Goal: Information Seeking & Learning: Learn about a topic

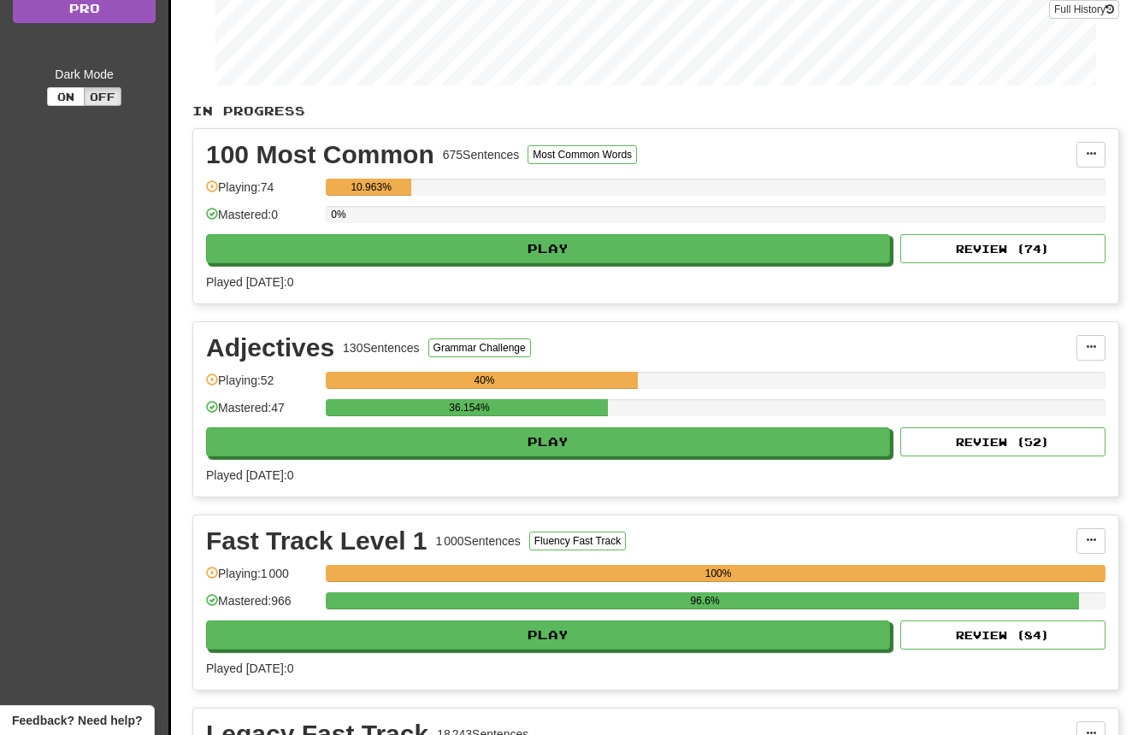
scroll to position [274, 0]
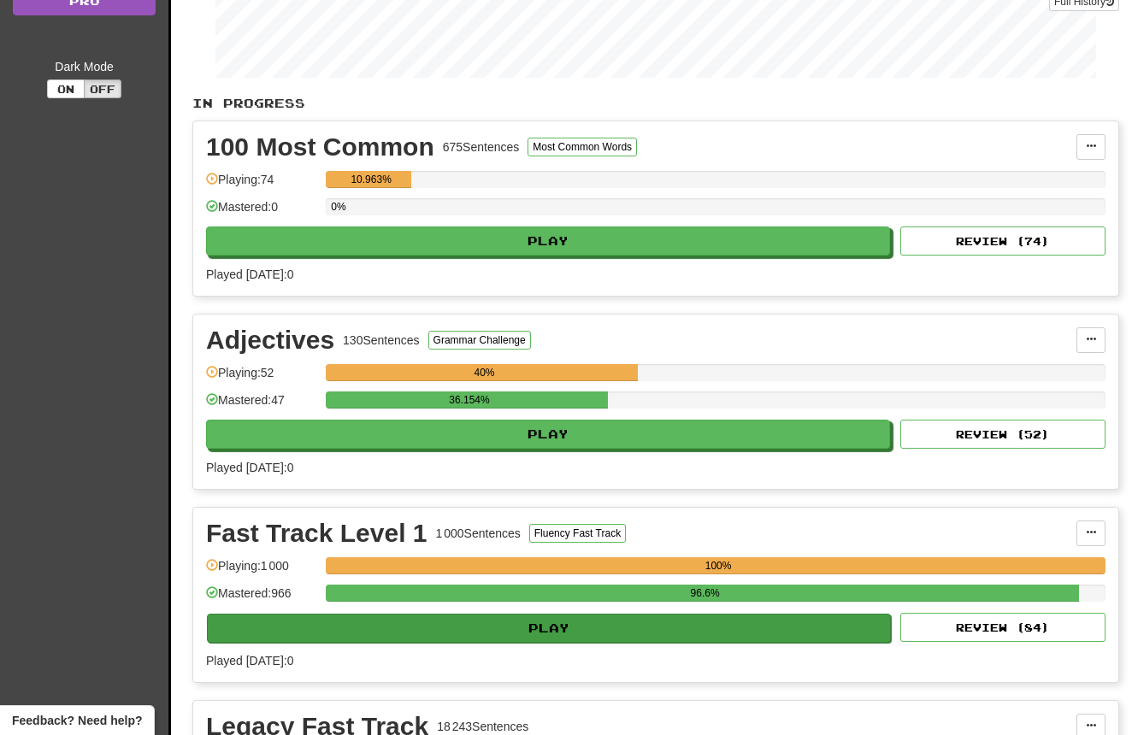
click at [504, 624] on button "Play" at bounding box center [549, 628] width 684 height 29
select select "**"
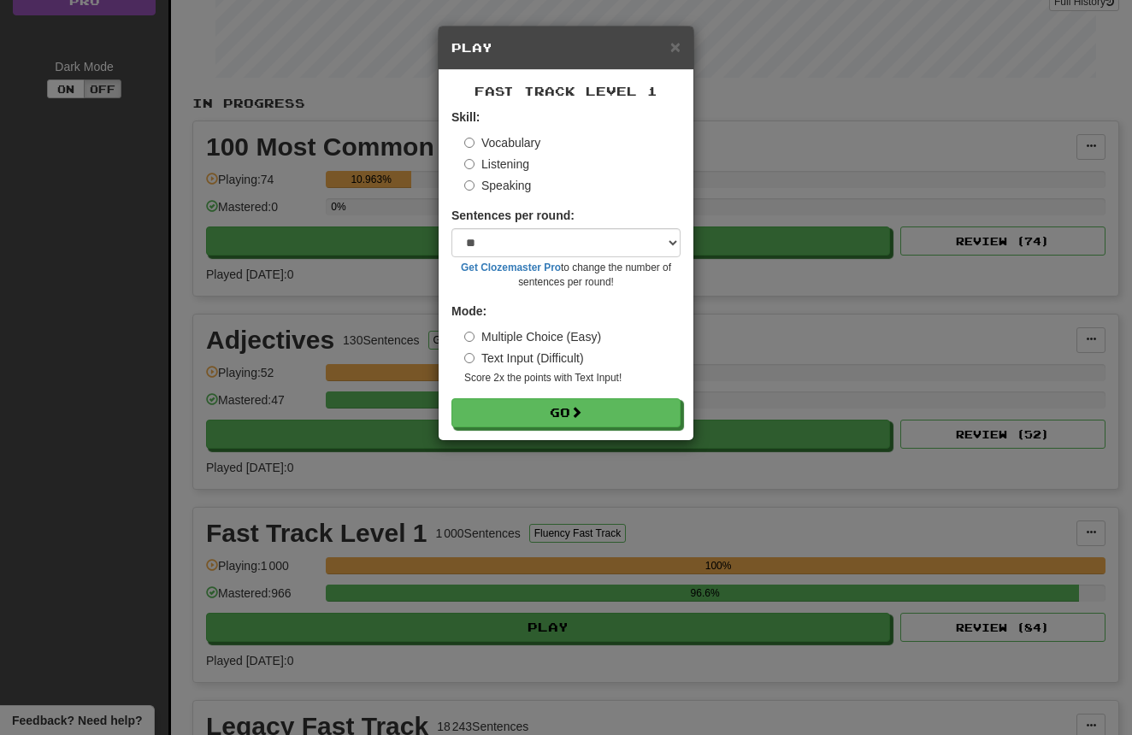
click at [512, 162] on label "Listening" at bounding box center [496, 164] width 65 height 17
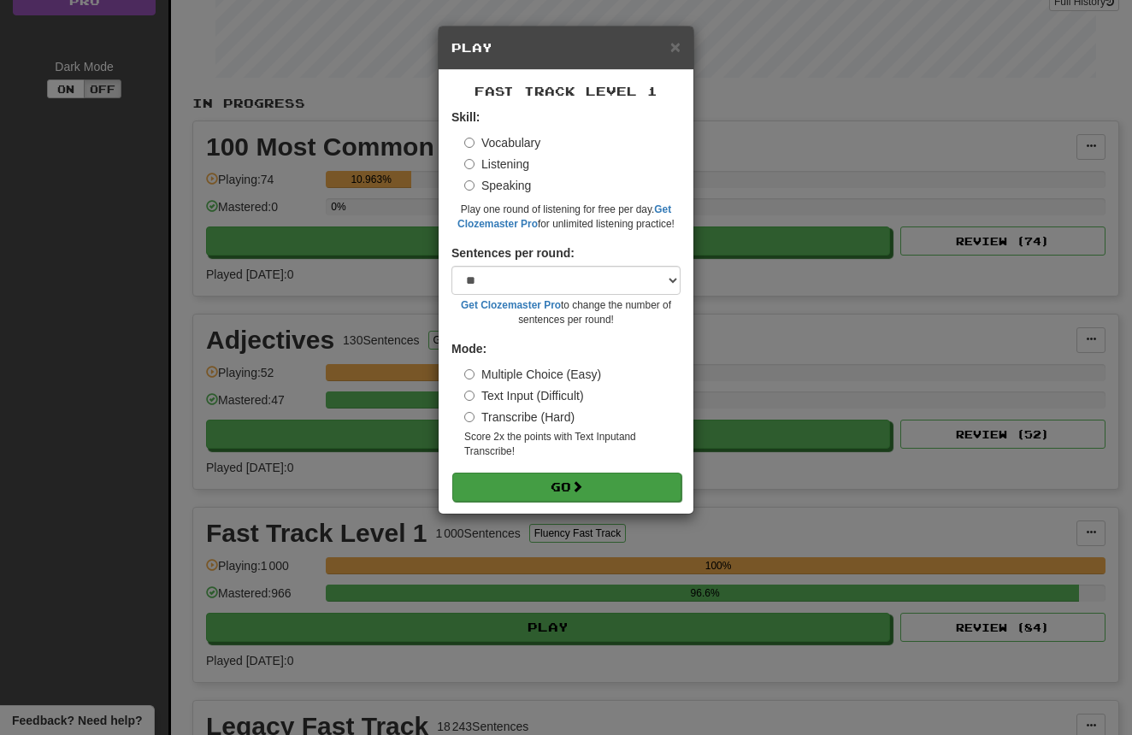
click at [565, 485] on button "Go" at bounding box center [566, 487] width 229 height 29
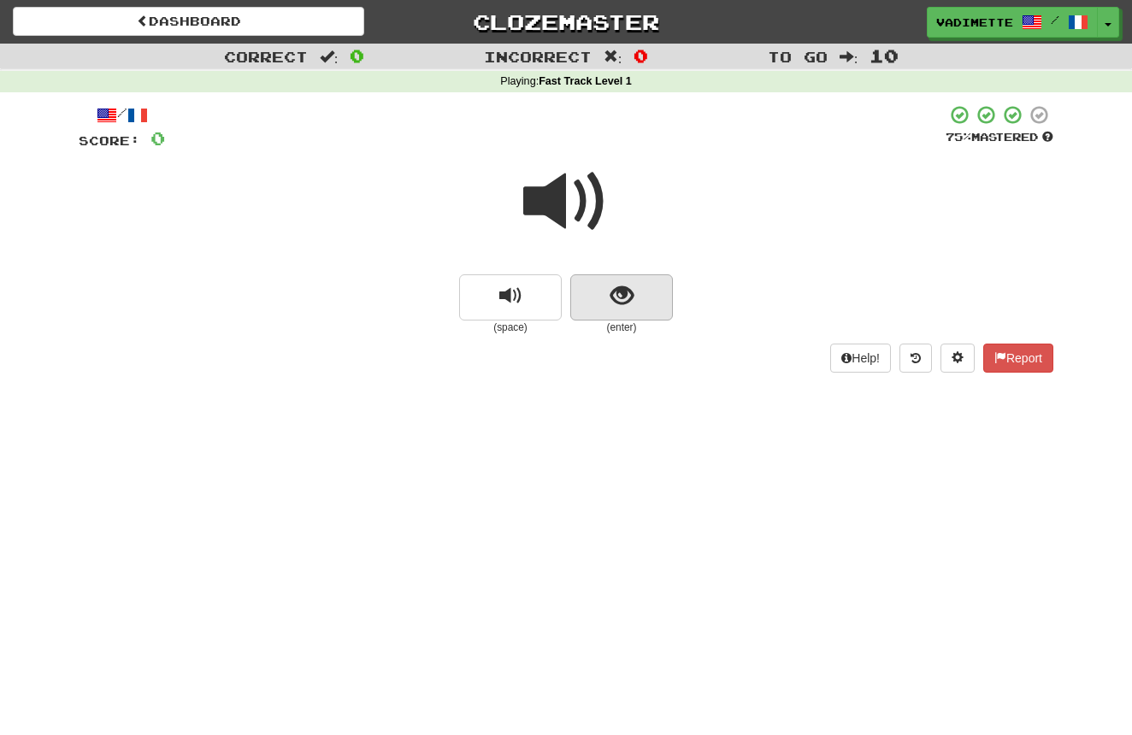
click at [629, 296] on span "show sentence" at bounding box center [621, 296] width 23 height 23
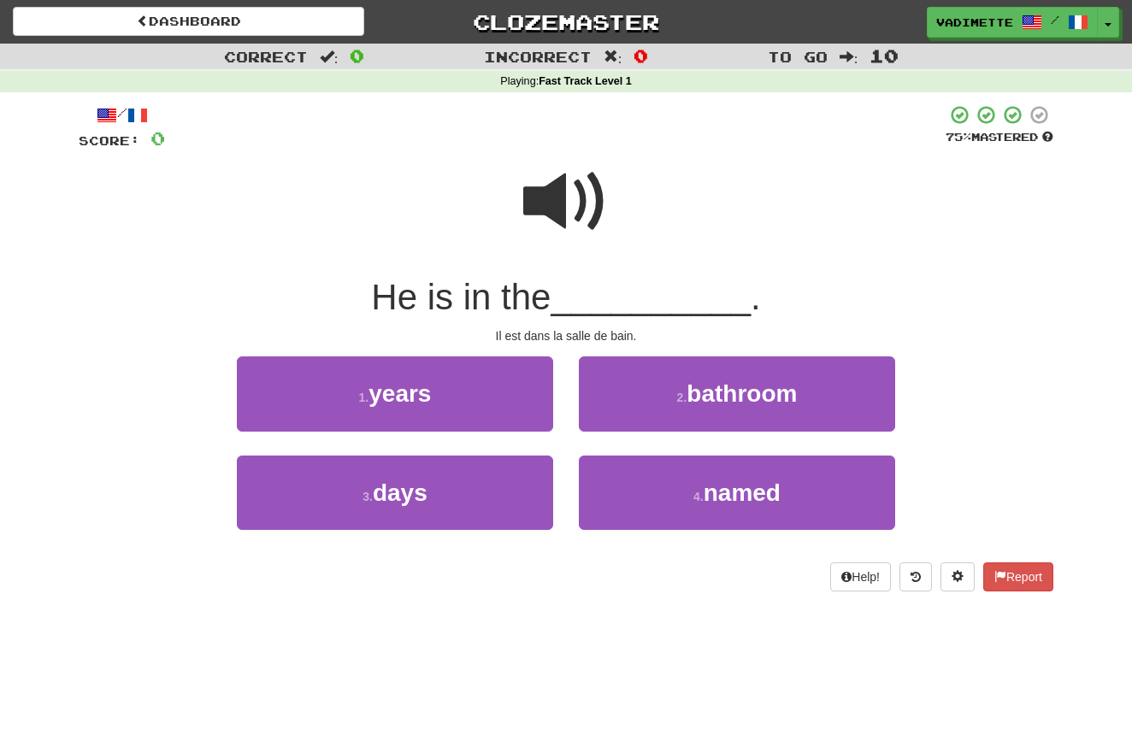
click at [709, 393] on span "bathroom" at bounding box center [741, 393] width 110 height 26
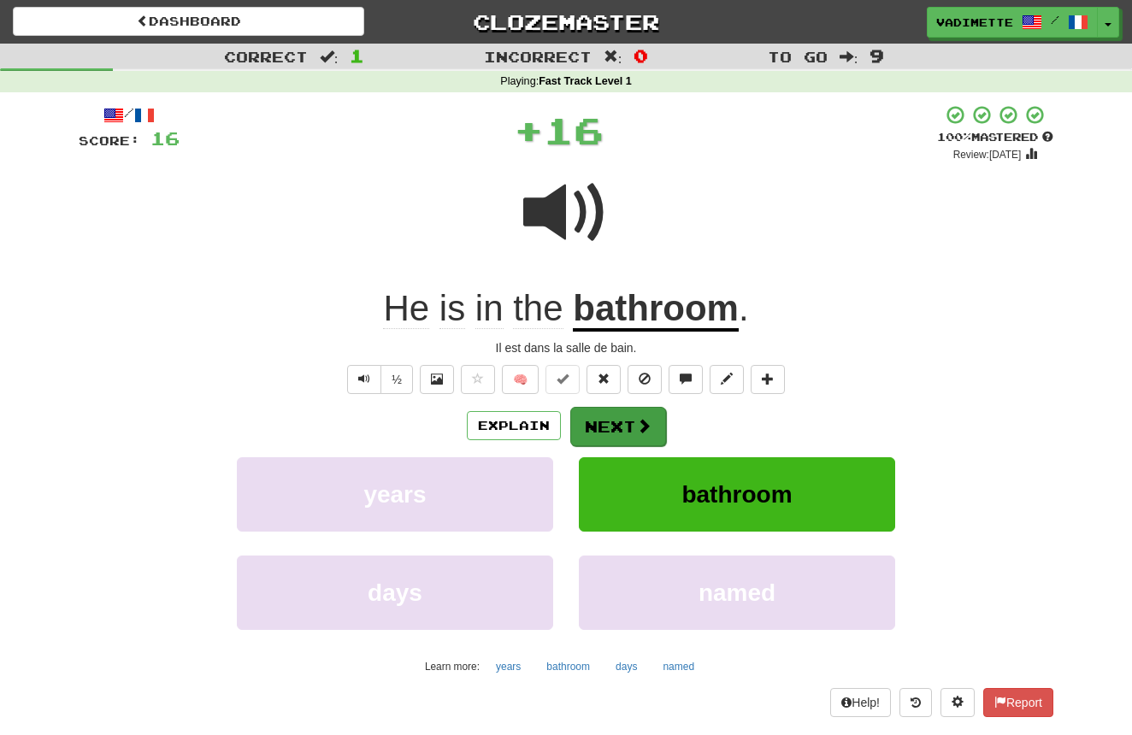
click at [621, 430] on button "Next" at bounding box center [618, 426] width 96 height 39
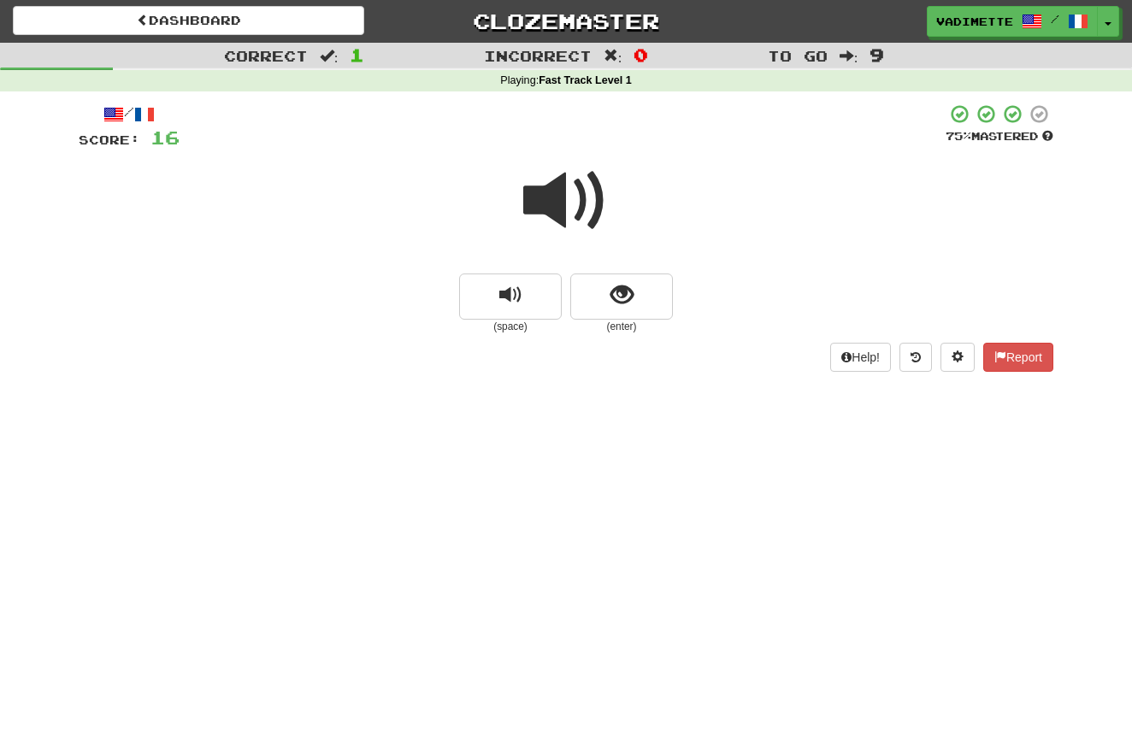
scroll to position [2, 0]
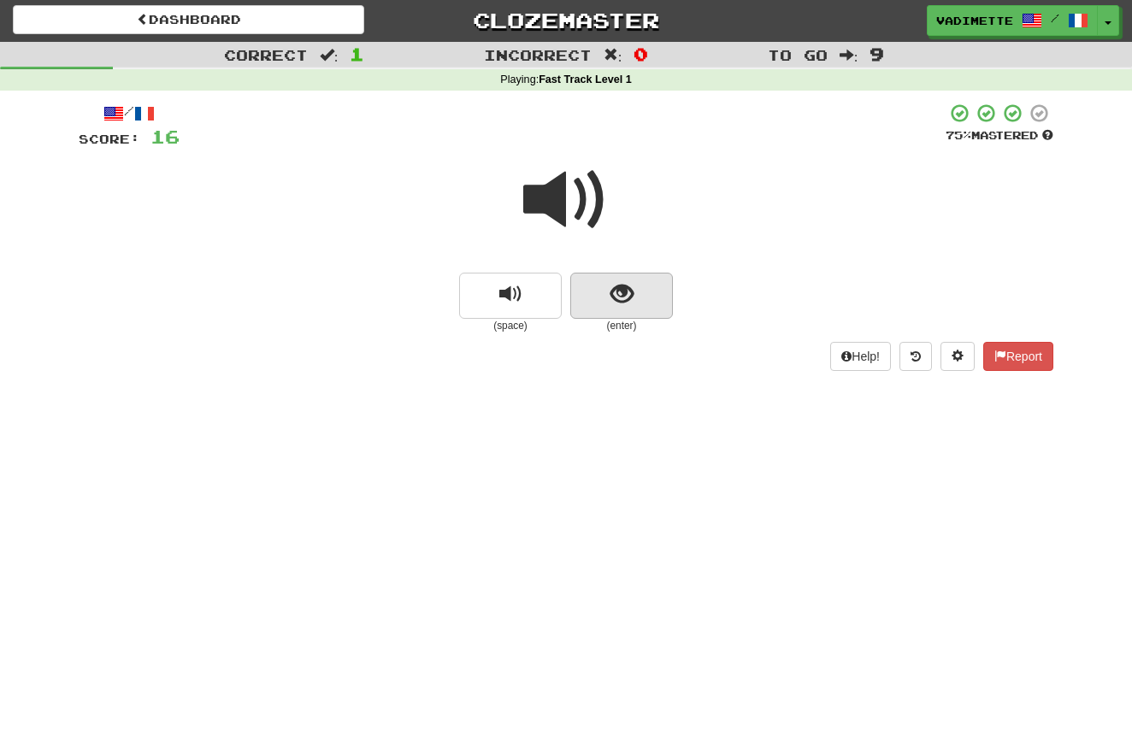
click at [643, 301] on button "show sentence" at bounding box center [621, 296] width 103 height 46
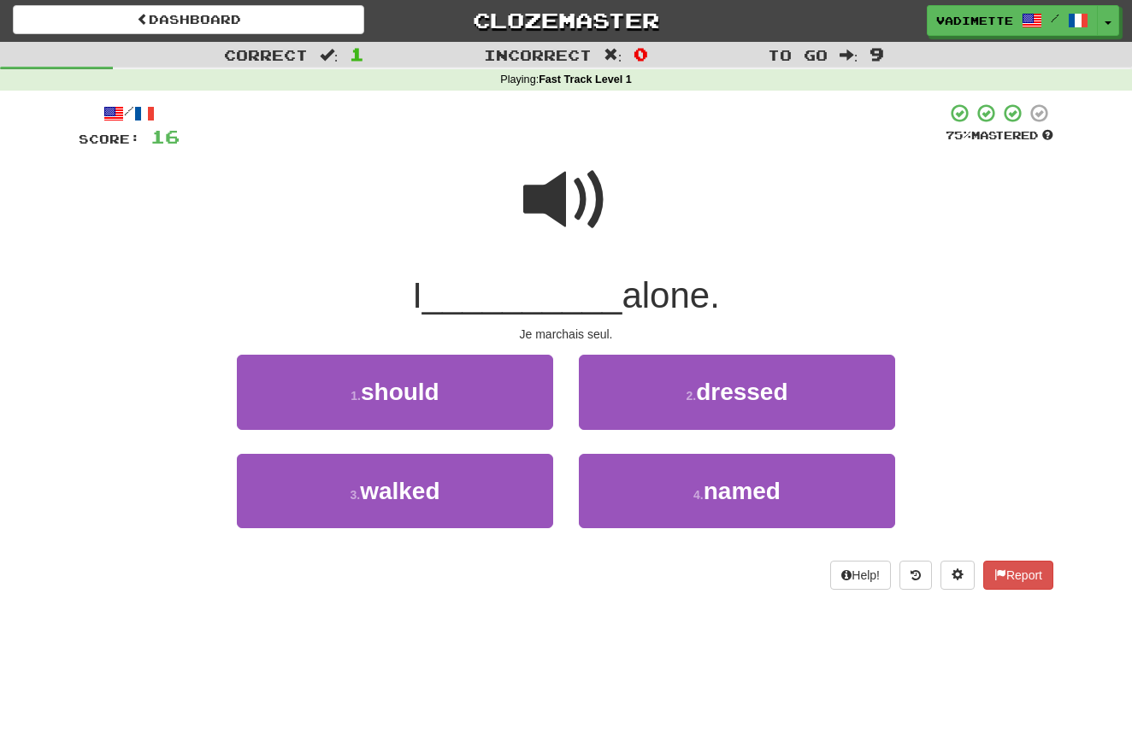
drag, startPoint x: 487, startPoint y: 488, endPoint x: 615, endPoint y: 445, distance: 134.3
click at [490, 487] on button "3 . walked" at bounding box center [395, 491] width 316 height 74
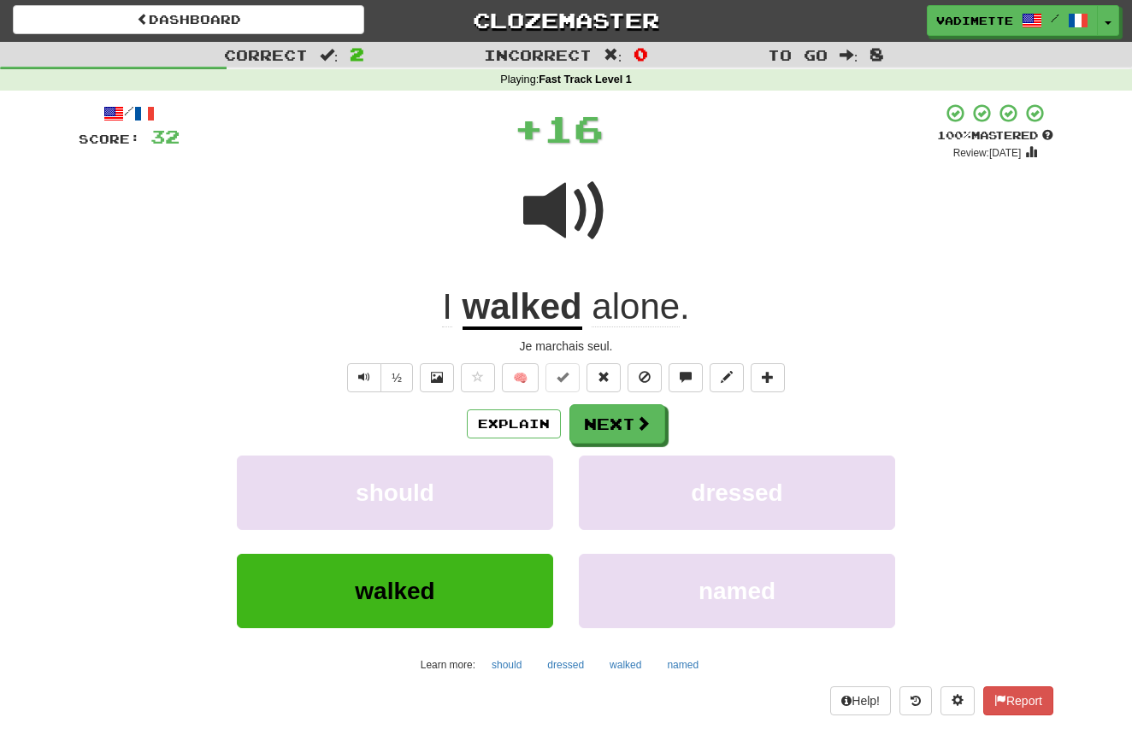
drag, startPoint x: 622, startPoint y: 422, endPoint x: 678, endPoint y: 399, distance: 60.2
click at [623, 422] on button "Next" at bounding box center [617, 423] width 96 height 39
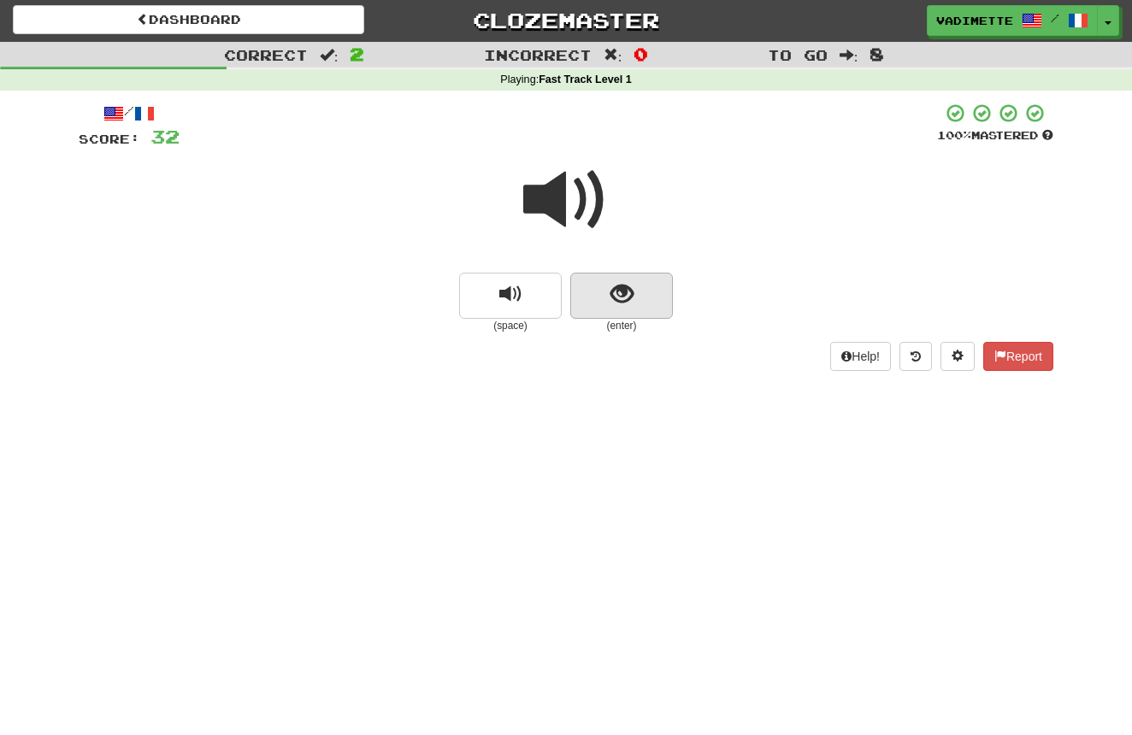
click at [662, 290] on button "show sentence" at bounding box center [621, 296] width 103 height 46
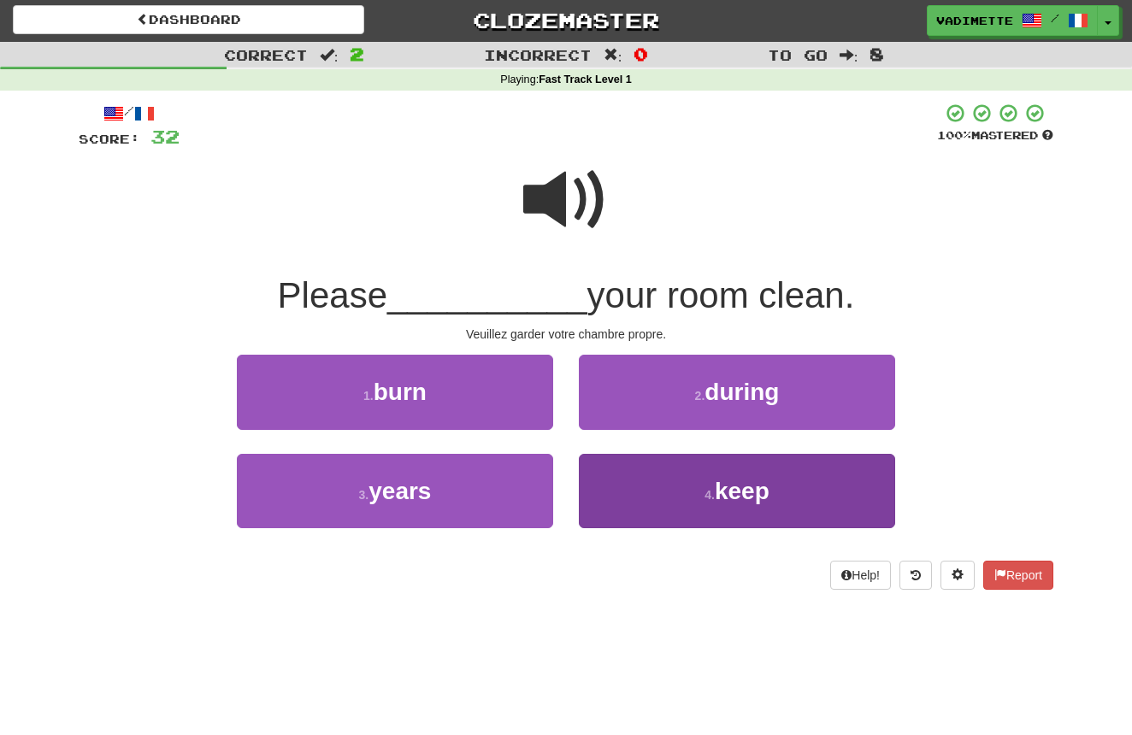
click at [723, 479] on span "keep" at bounding box center [742, 491] width 55 height 26
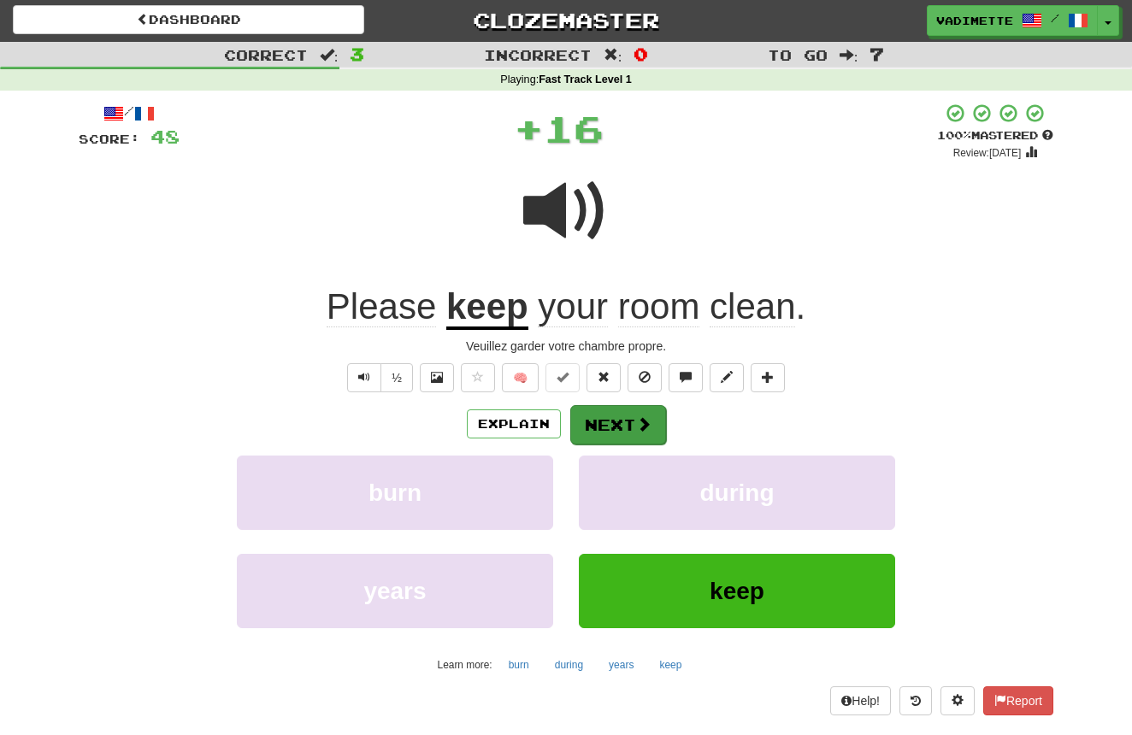
click at [619, 410] on button "Next" at bounding box center [618, 424] width 96 height 39
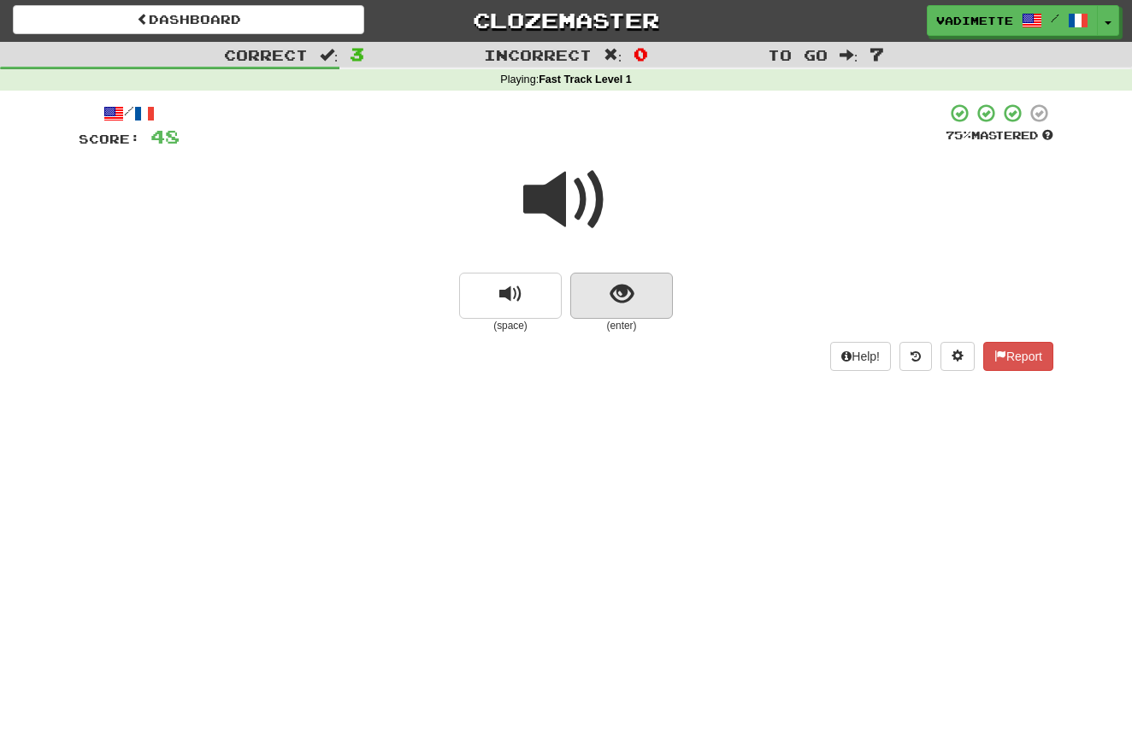
click at [632, 299] on span "show sentence" at bounding box center [621, 294] width 23 height 23
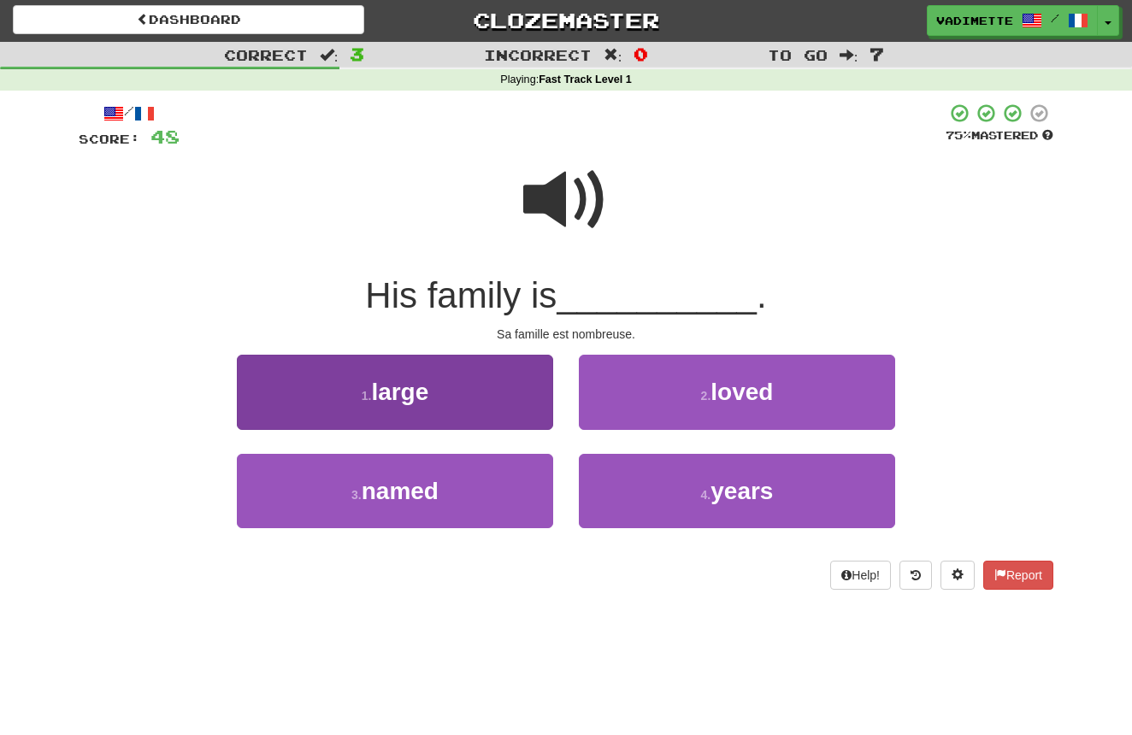
click at [459, 391] on button "1 . large" at bounding box center [395, 392] width 316 height 74
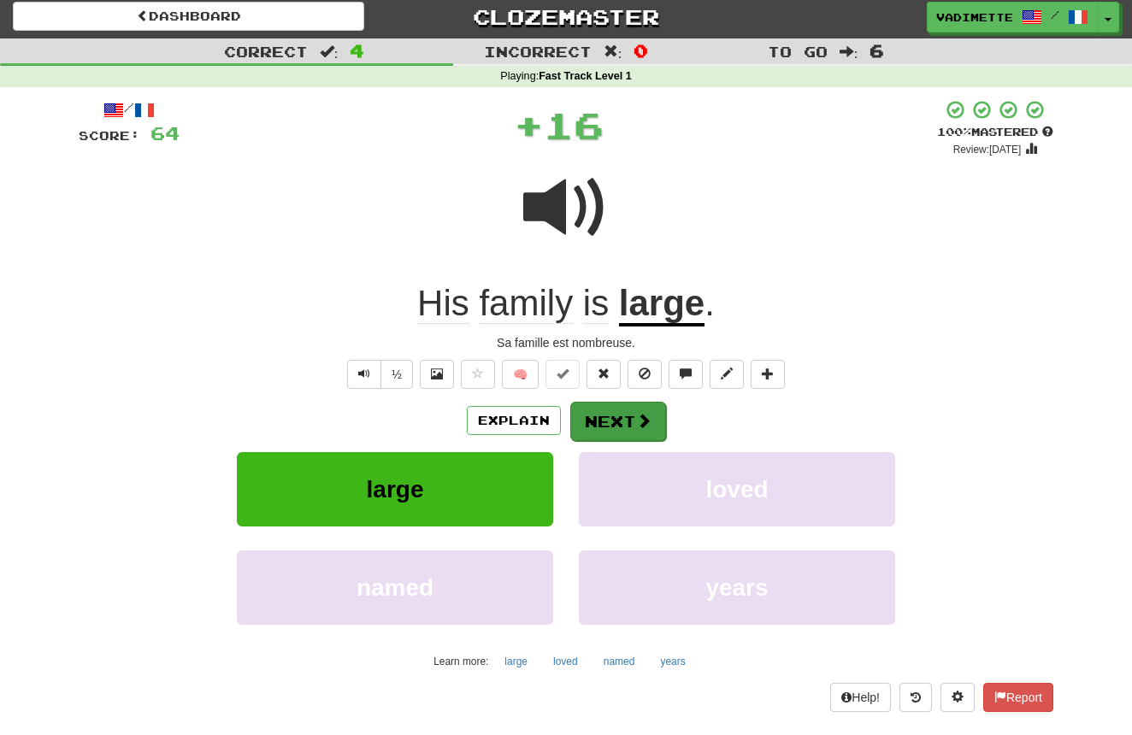
scroll to position [8, 0]
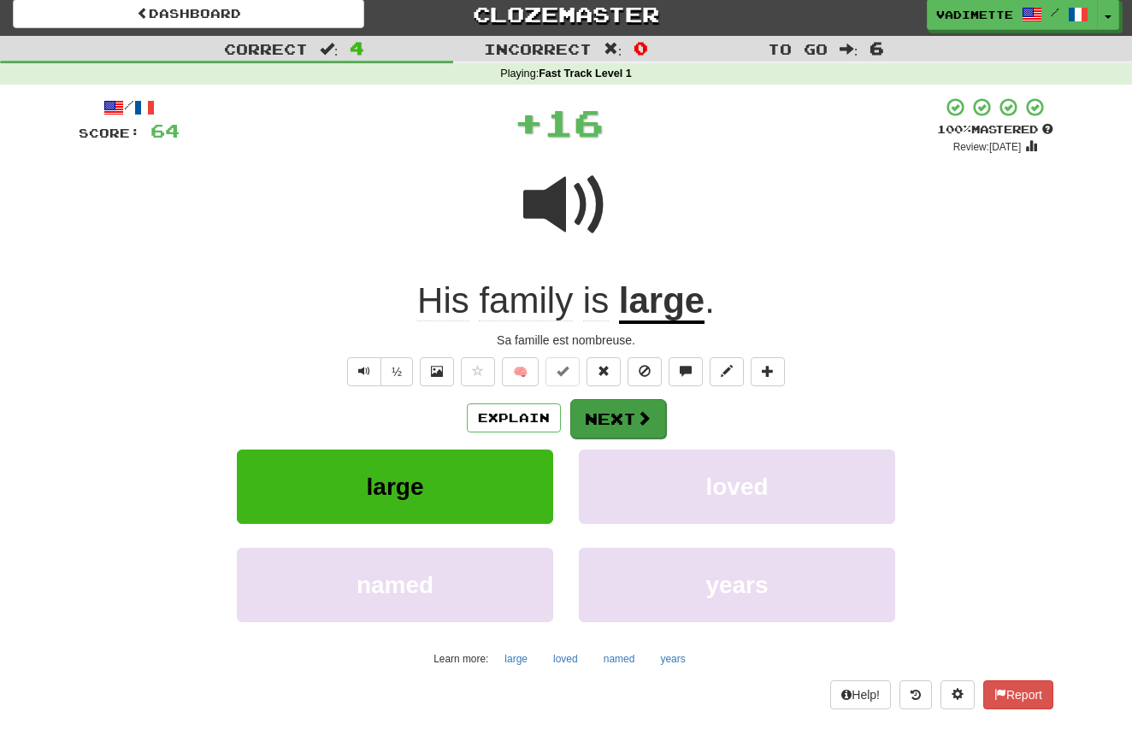
click at [611, 420] on button "Next" at bounding box center [618, 418] width 96 height 39
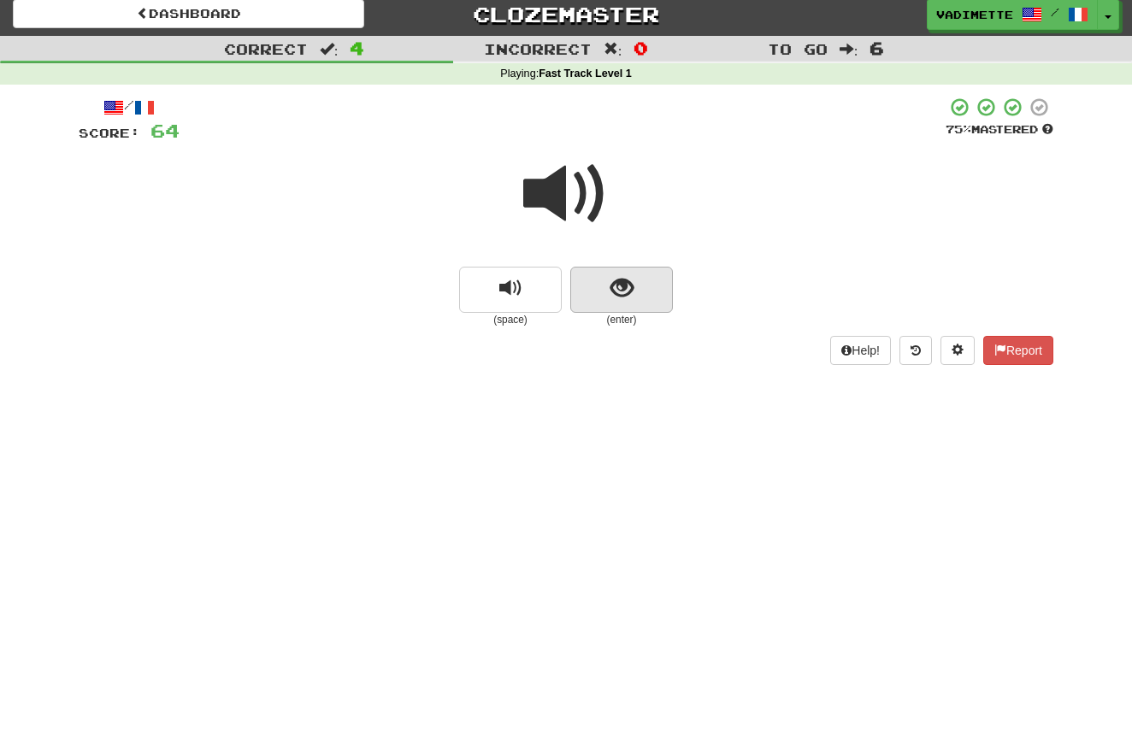
click at [640, 291] on button "show sentence" at bounding box center [621, 290] width 103 height 46
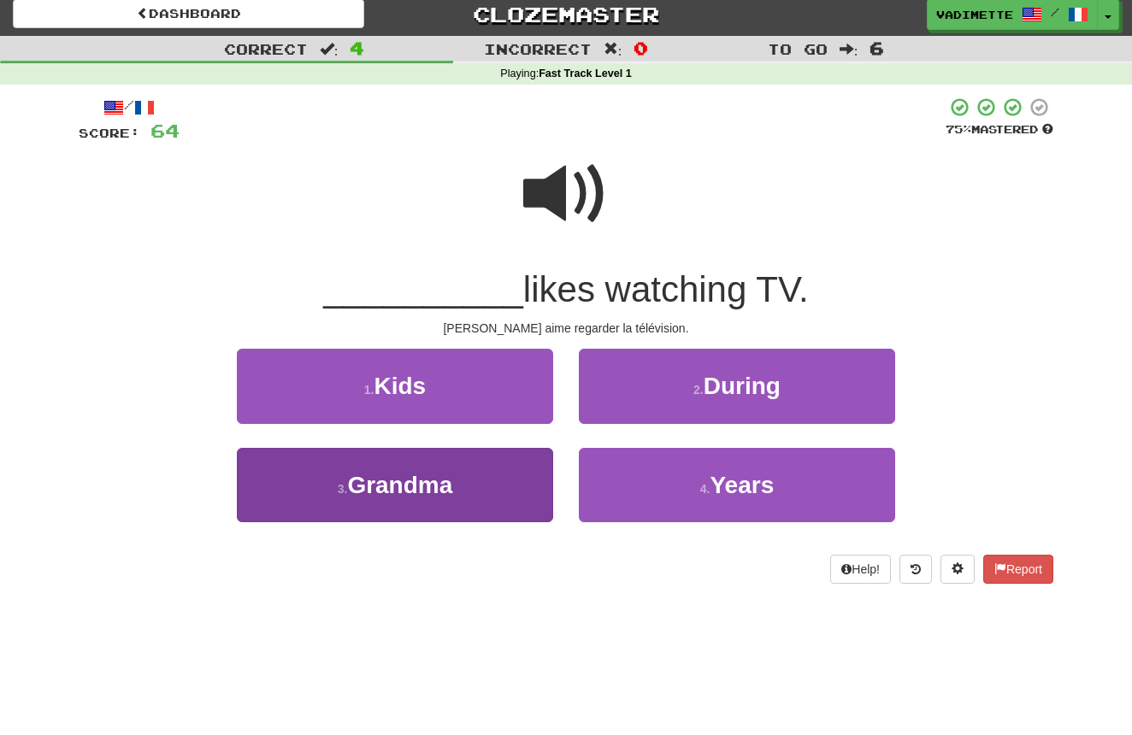
click at [496, 481] on button "3 . Grandma" at bounding box center [395, 485] width 316 height 74
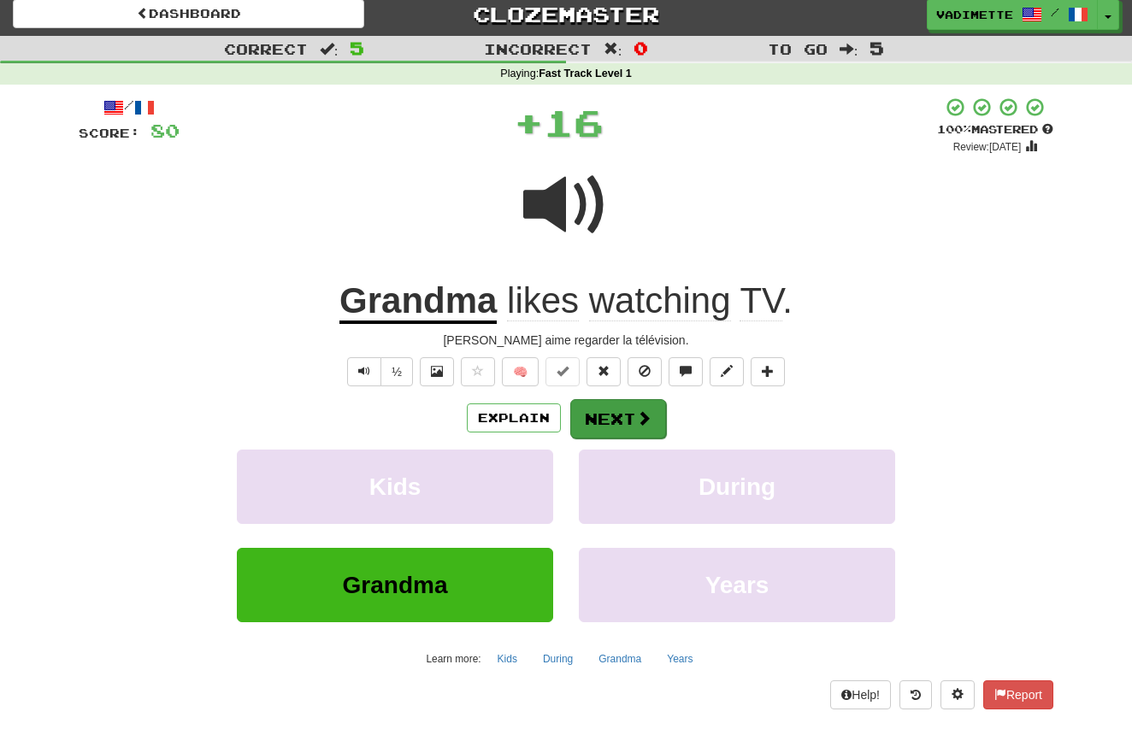
click at [627, 405] on button "Next" at bounding box center [618, 418] width 96 height 39
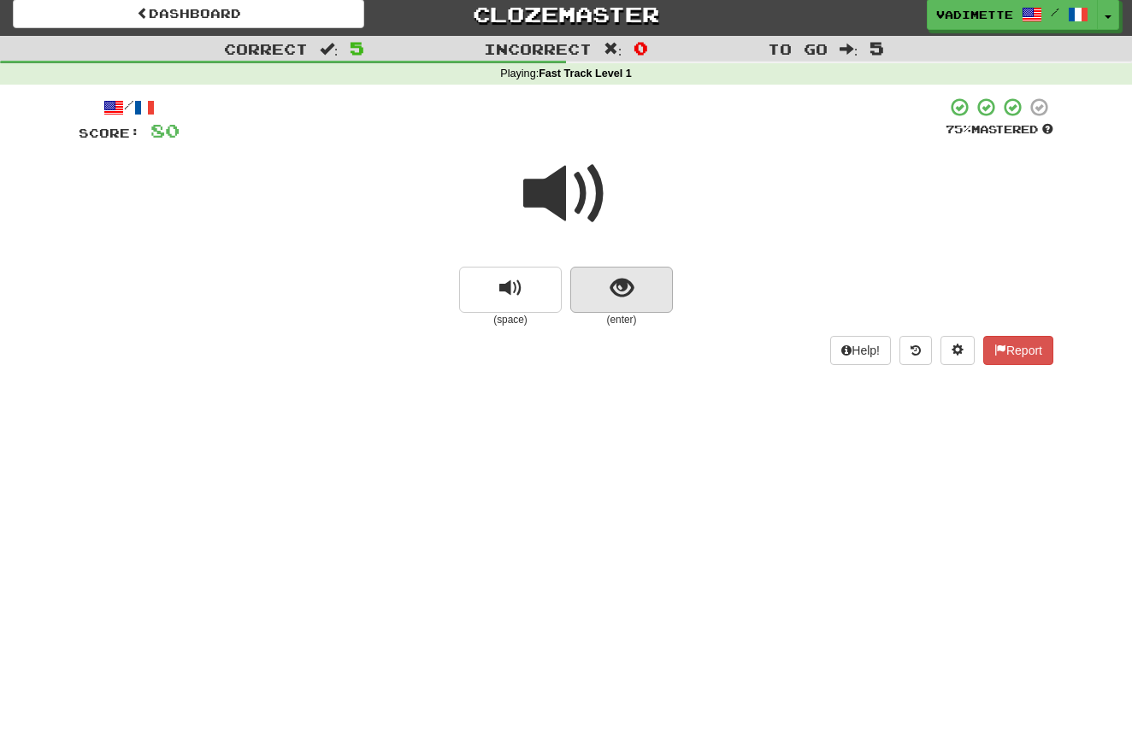
click at [645, 300] on button "show sentence" at bounding box center [621, 290] width 103 height 46
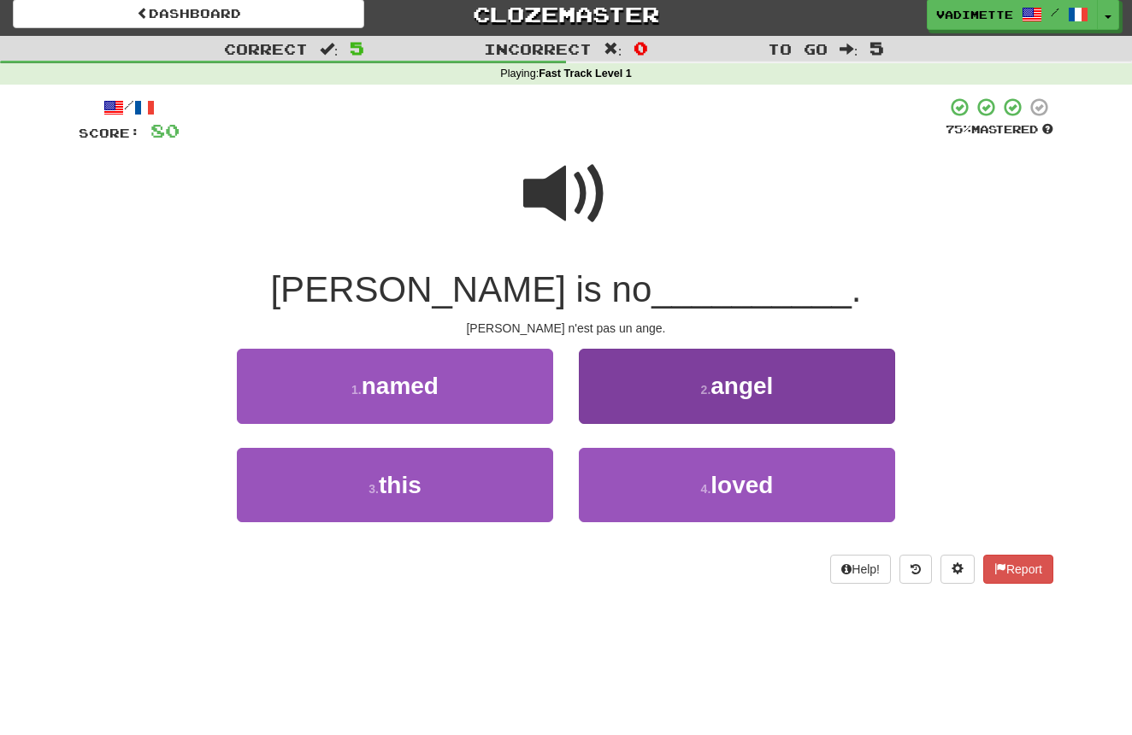
click at [709, 384] on small "2 ." at bounding box center [706, 390] width 10 height 14
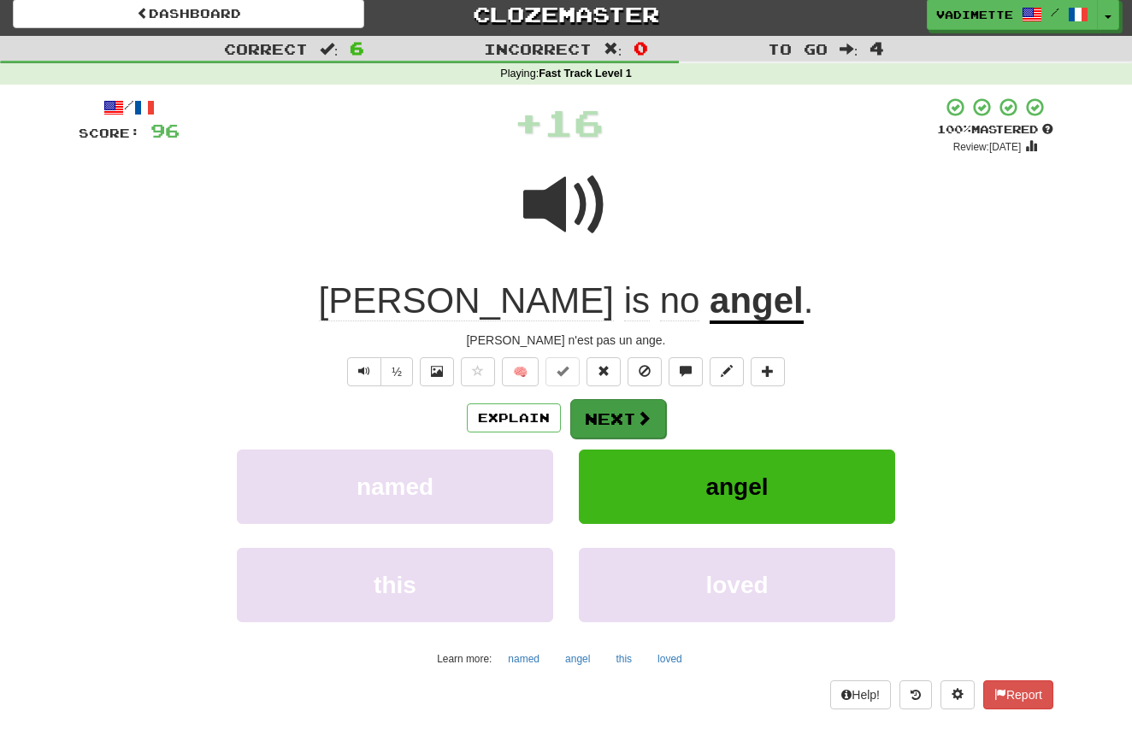
click at [622, 407] on button "Next" at bounding box center [618, 418] width 96 height 39
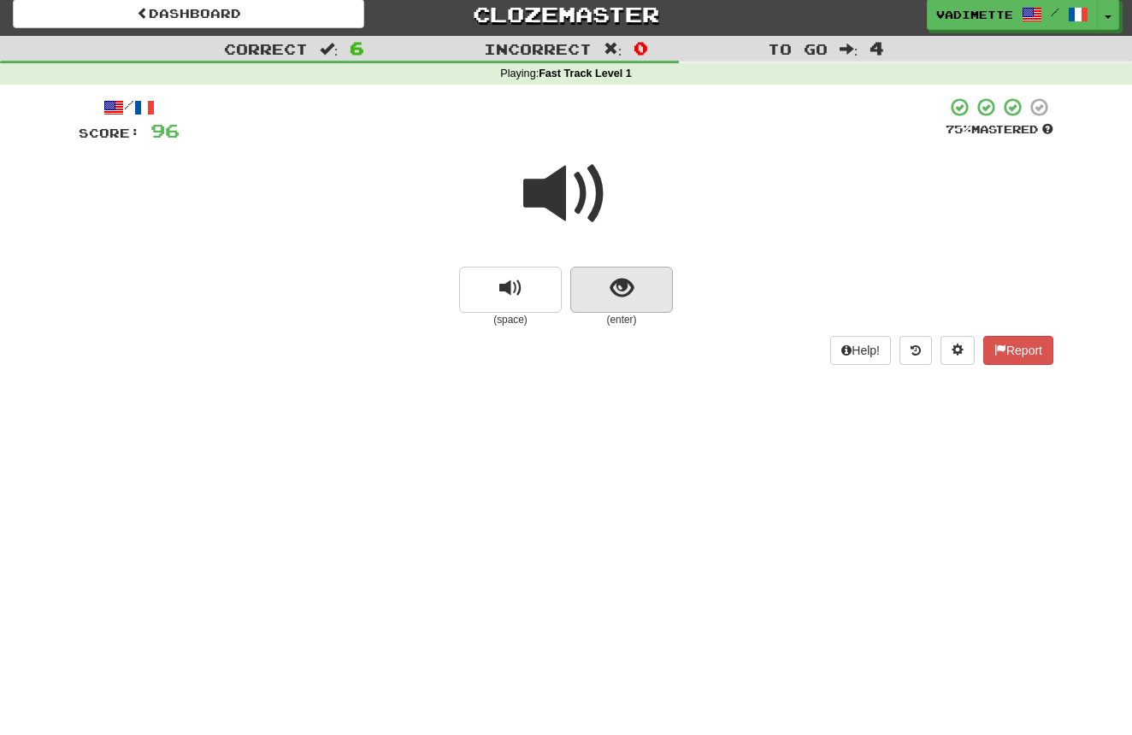
click at [639, 288] on button "show sentence" at bounding box center [621, 290] width 103 height 46
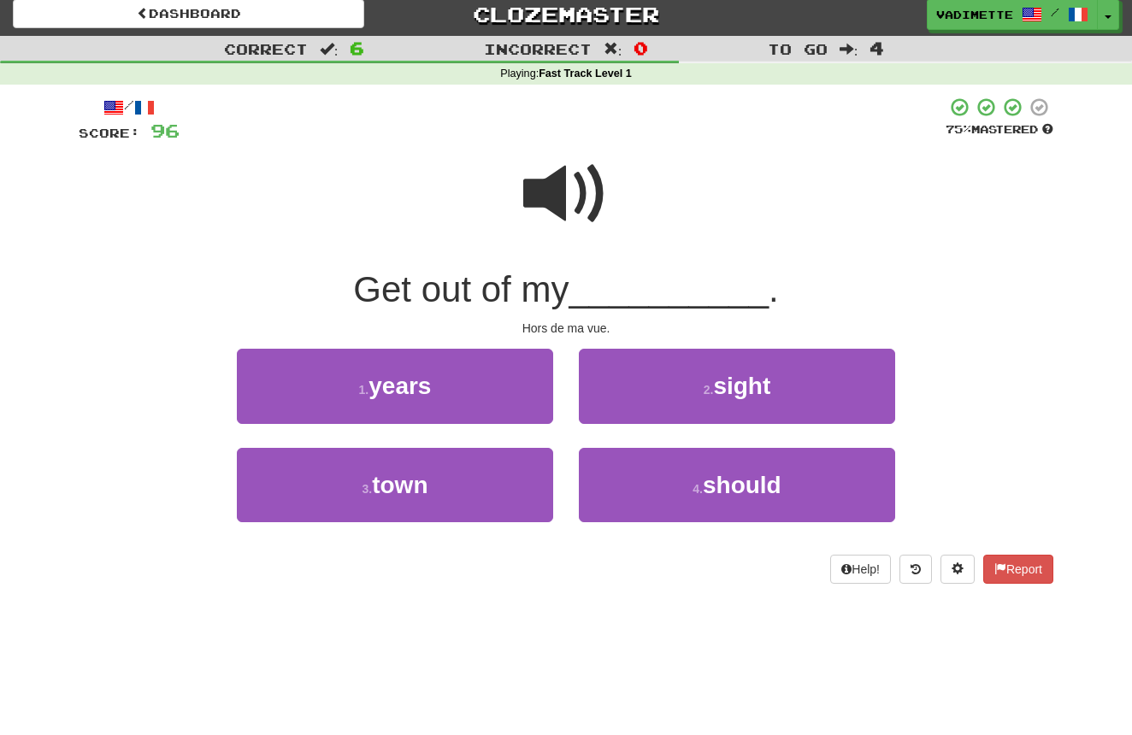
click at [721, 384] on span "sight" at bounding box center [741, 386] width 57 height 26
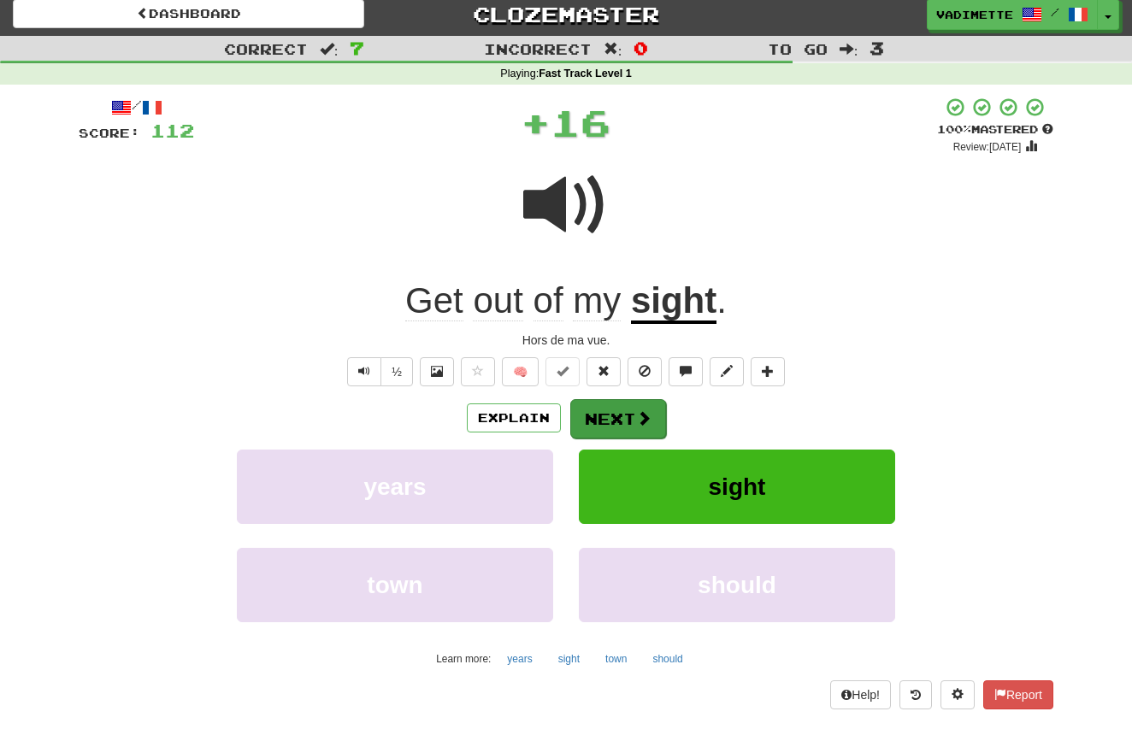
click at [636, 416] on span at bounding box center [643, 417] width 15 height 15
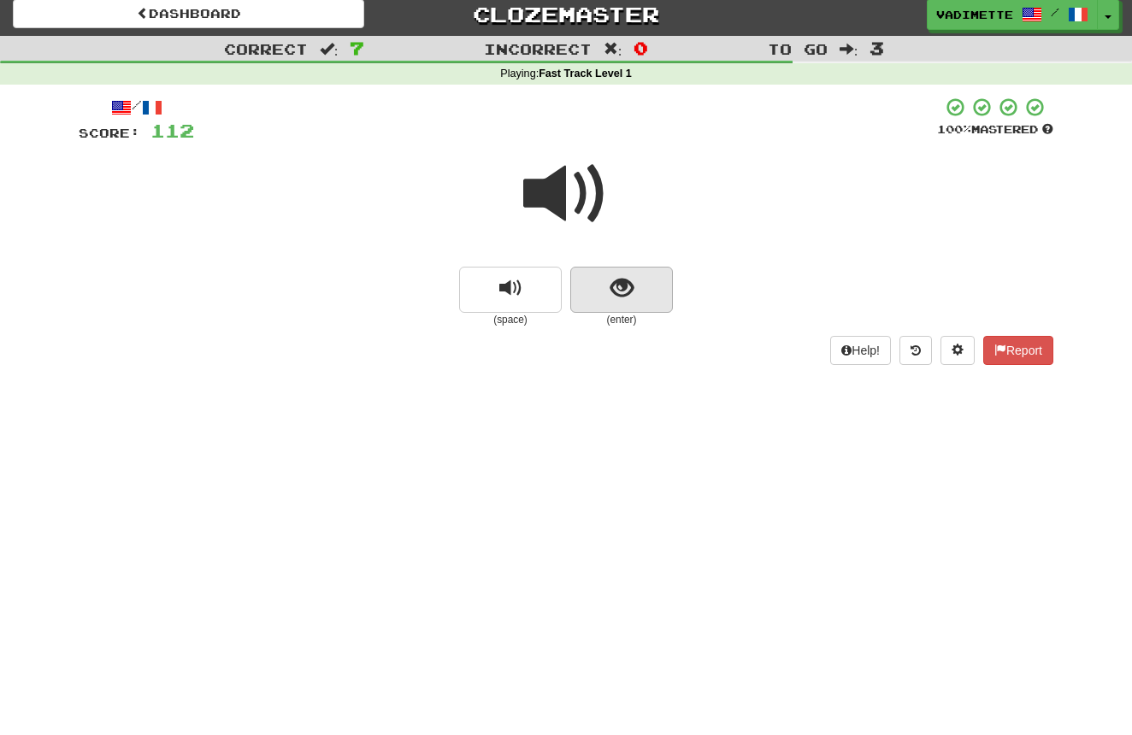
click at [651, 305] on button "show sentence" at bounding box center [621, 290] width 103 height 46
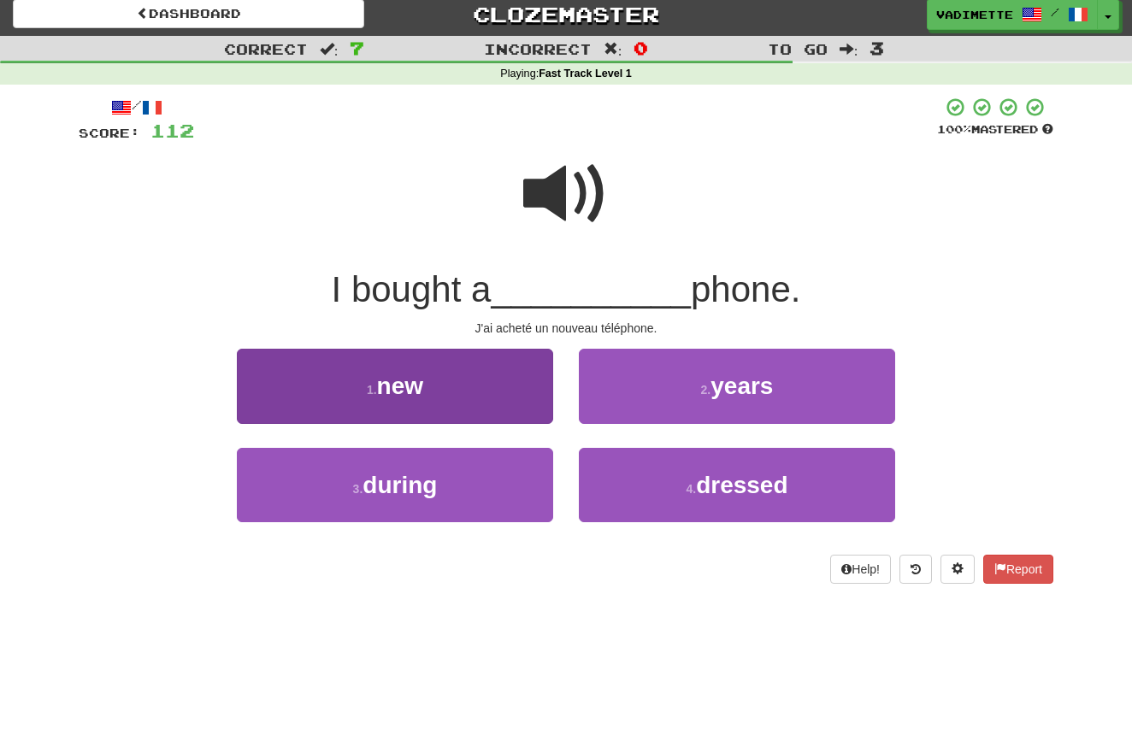
click at [501, 385] on button "1 . new" at bounding box center [395, 386] width 316 height 74
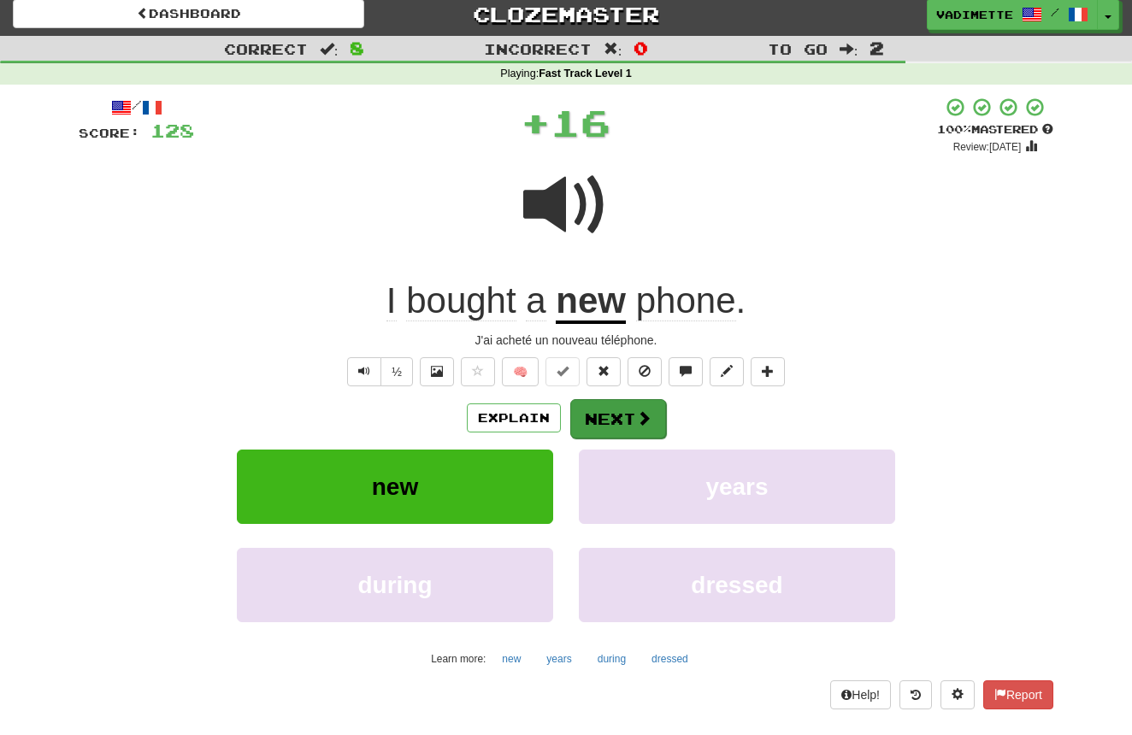
click at [609, 418] on button "Next" at bounding box center [618, 418] width 96 height 39
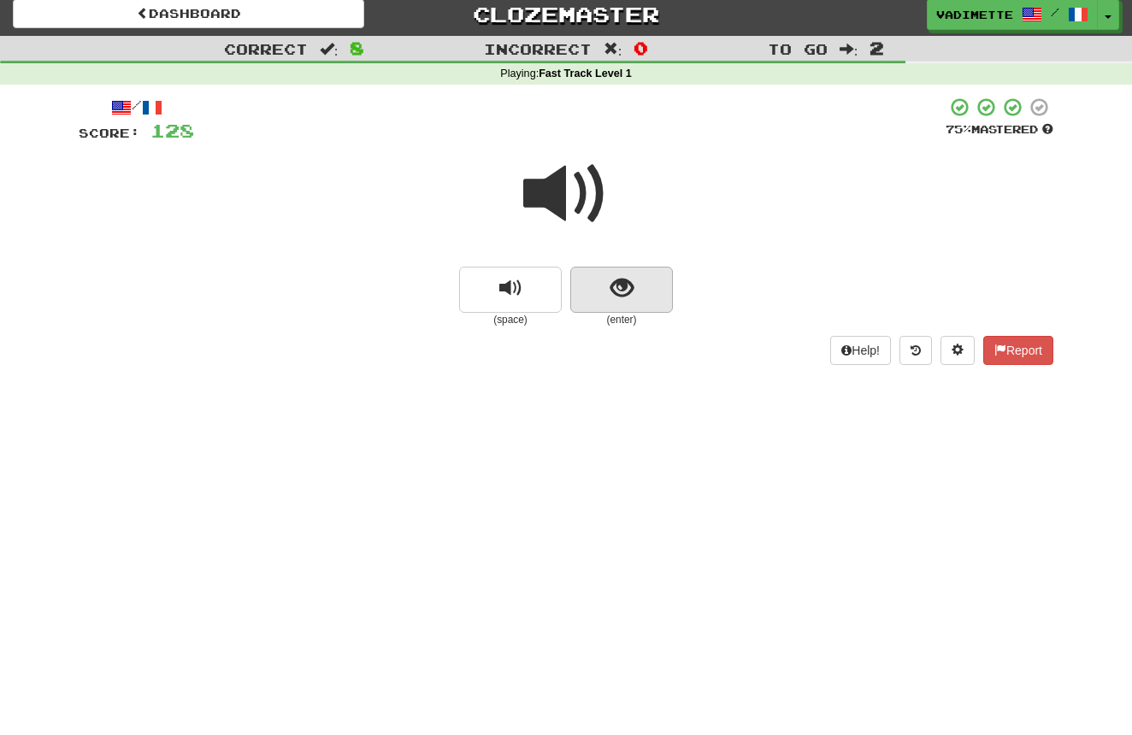
click at [660, 298] on button "show sentence" at bounding box center [621, 290] width 103 height 46
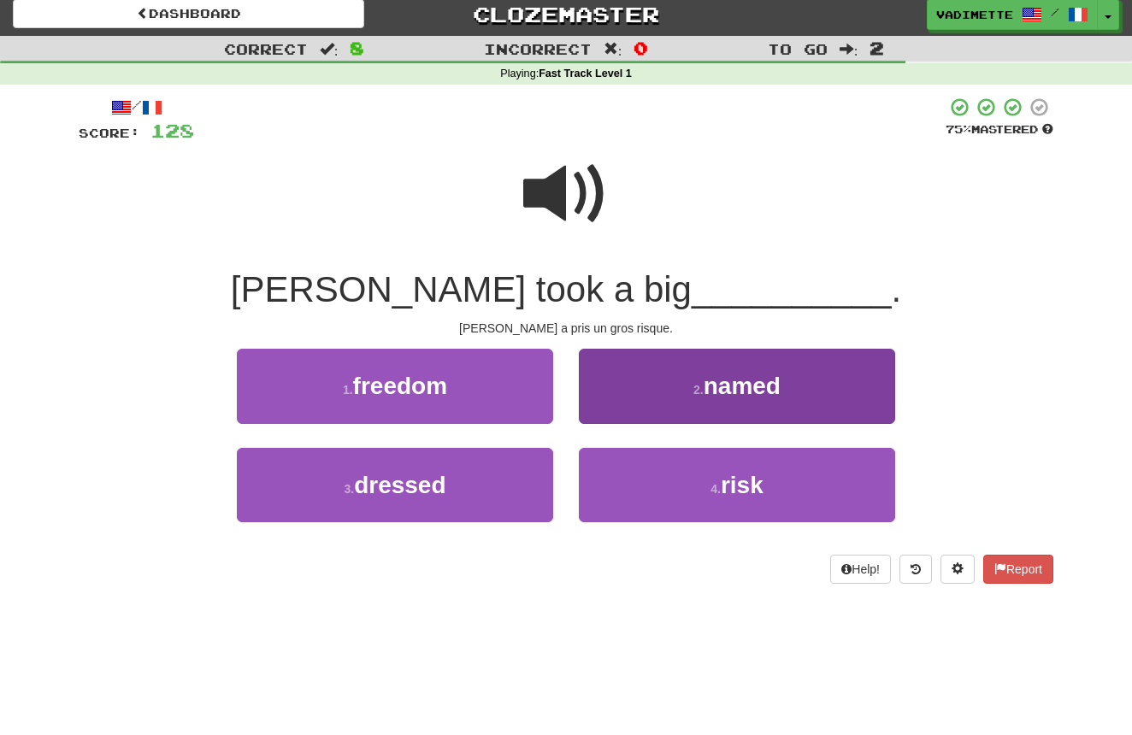
drag, startPoint x: 774, startPoint y: 474, endPoint x: 762, endPoint y: 486, distance: 17.5
click at [774, 474] on button "4 . risk" at bounding box center [737, 485] width 316 height 74
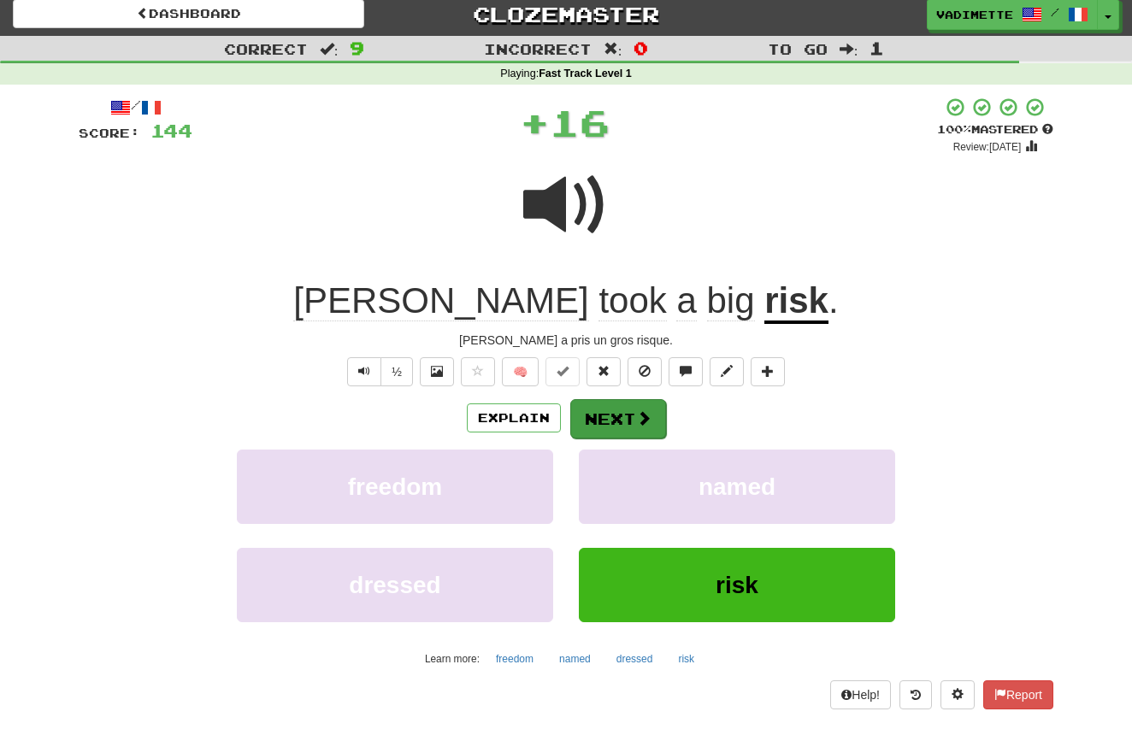
click at [641, 415] on span at bounding box center [643, 417] width 15 height 15
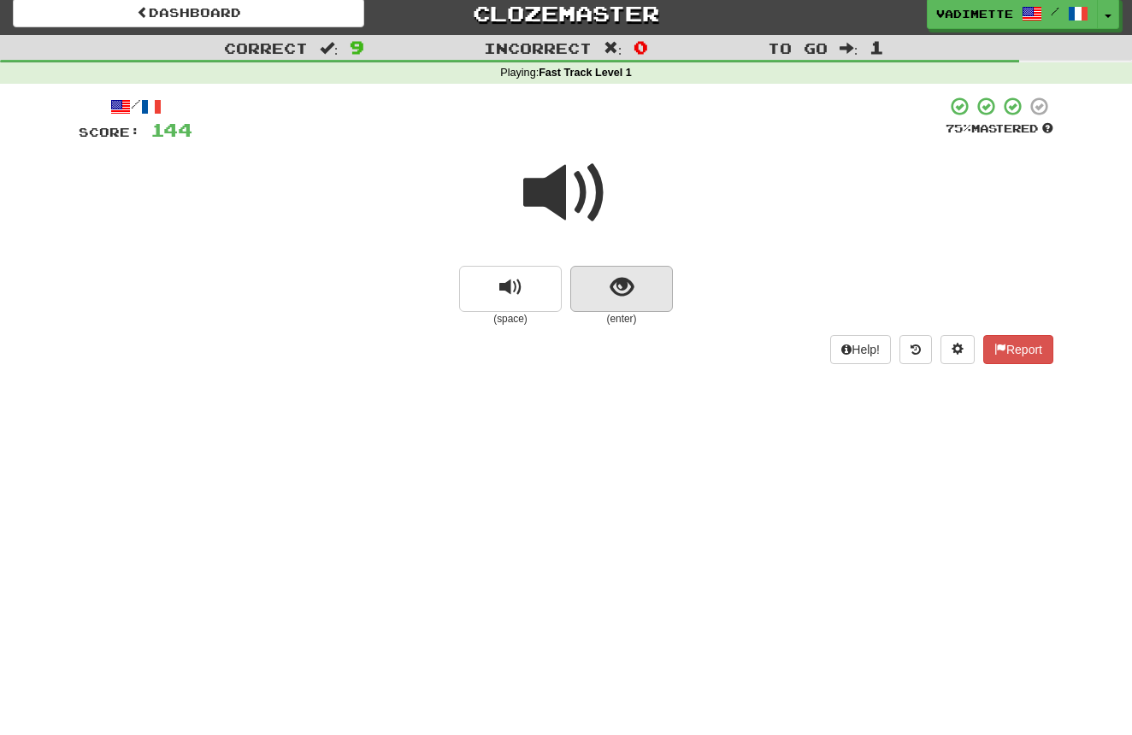
scroll to position [11, 0]
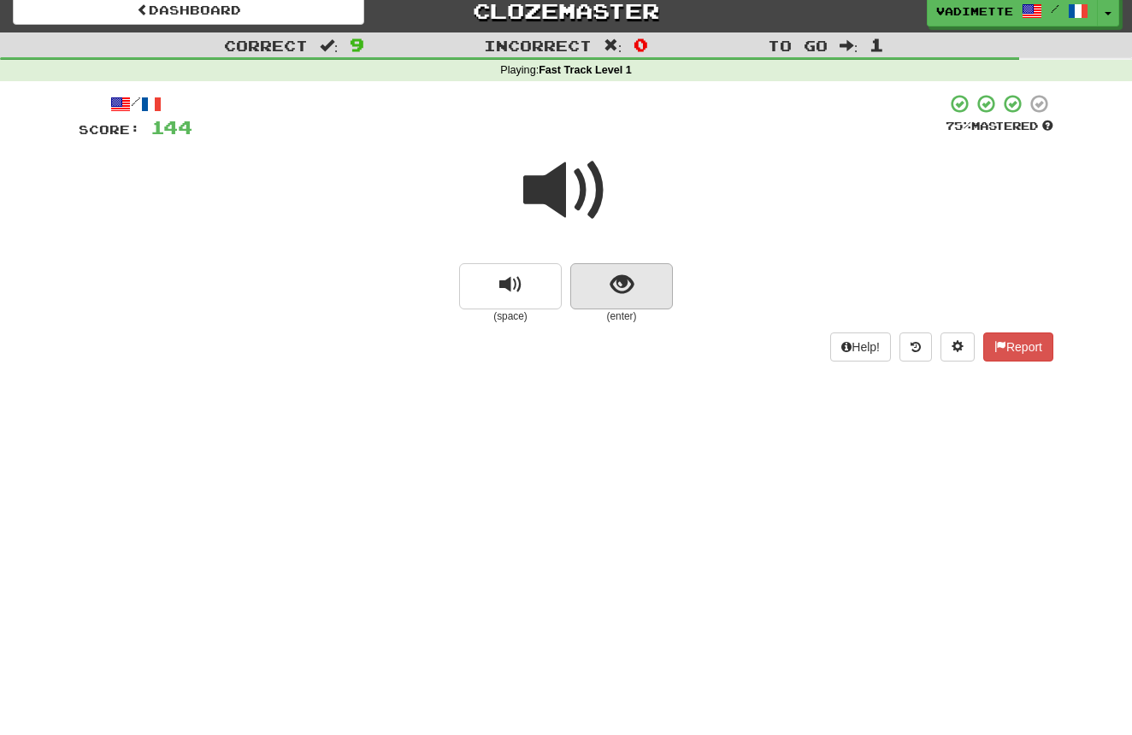
click at [653, 291] on button "show sentence" at bounding box center [621, 286] width 103 height 46
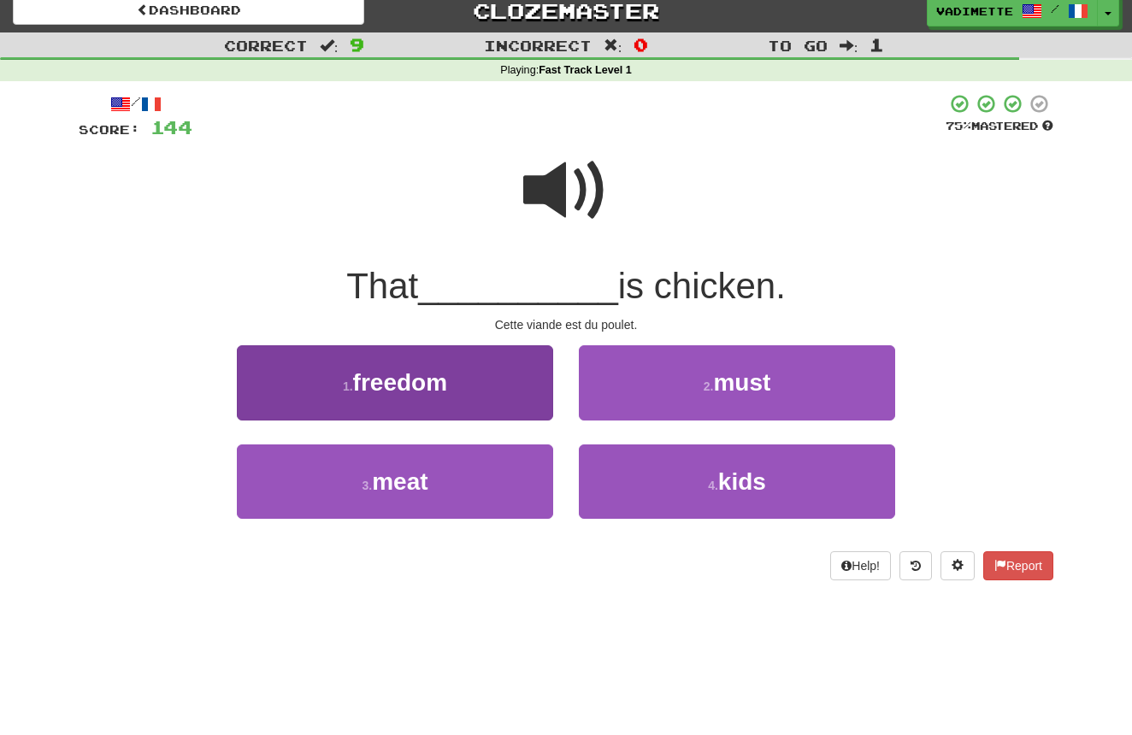
click at [518, 472] on button "3 . meat" at bounding box center [395, 481] width 316 height 74
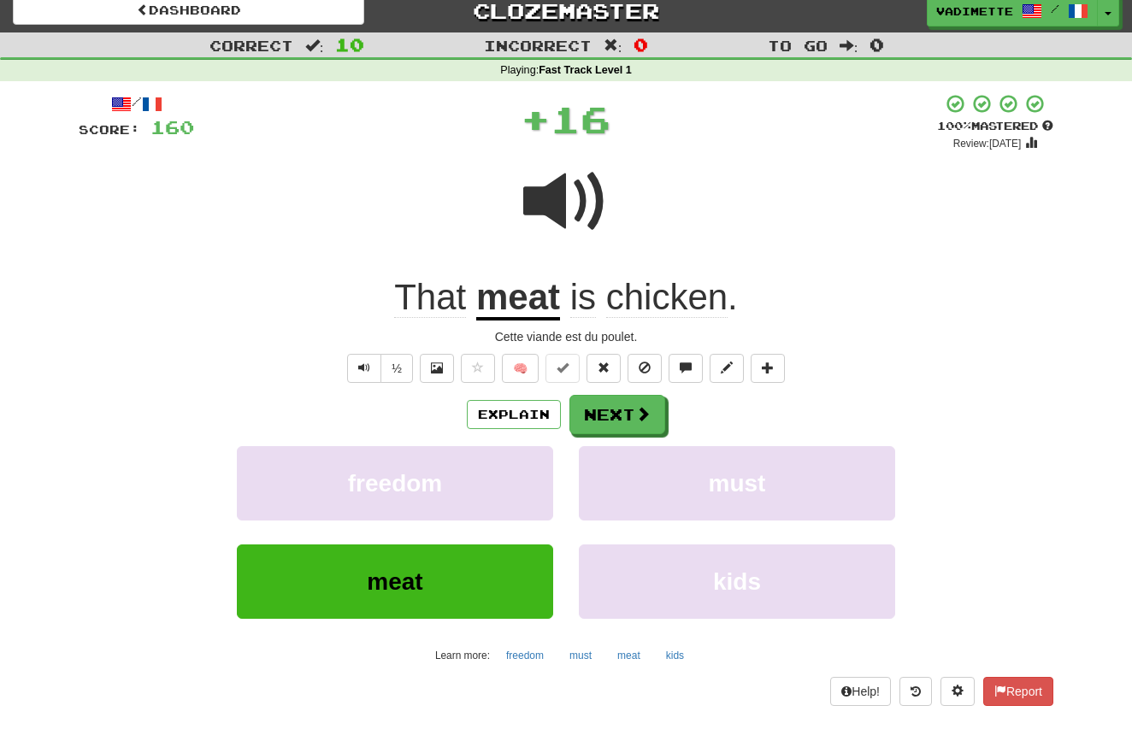
drag, startPoint x: 623, startPoint y: 404, endPoint x: 643, endPoint y: 402, distance: 19.8
click at [623, 404] on button "Next" at bounding box center [617, 414] width 96 height 39
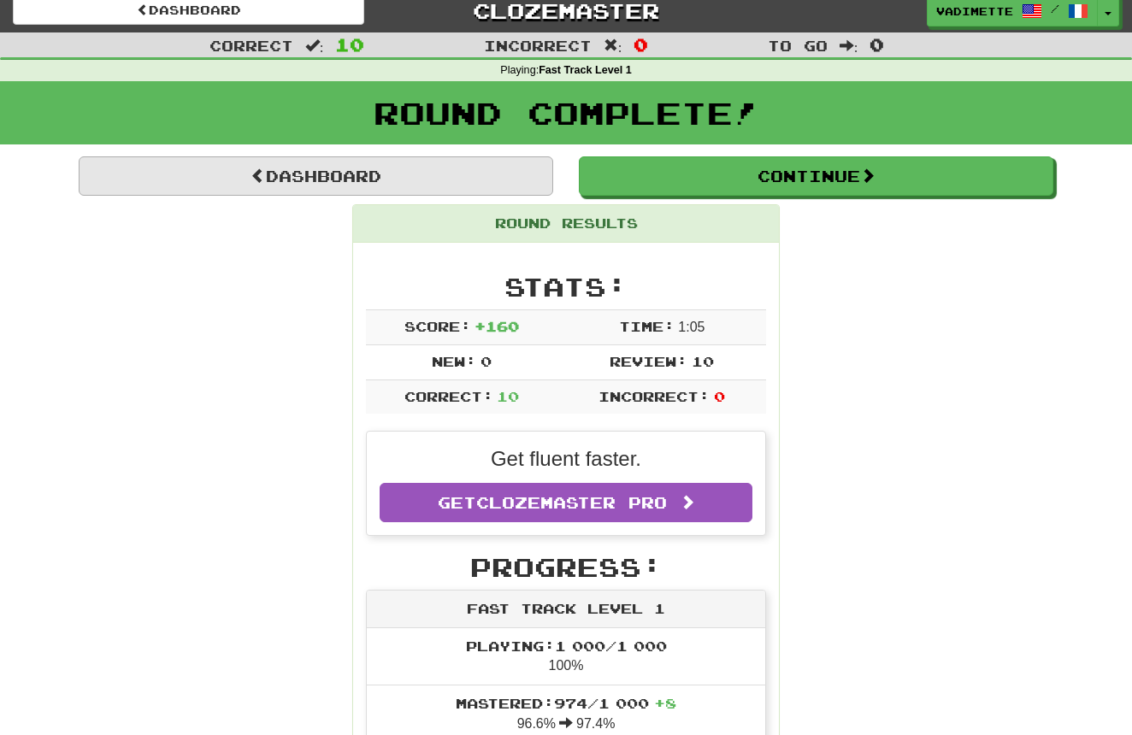
click at [473, 176] on link "Dashboard" at bounding box center [316, 175] width 474 height 39
